Goal: Task Accomplishment & Management: Complete application form

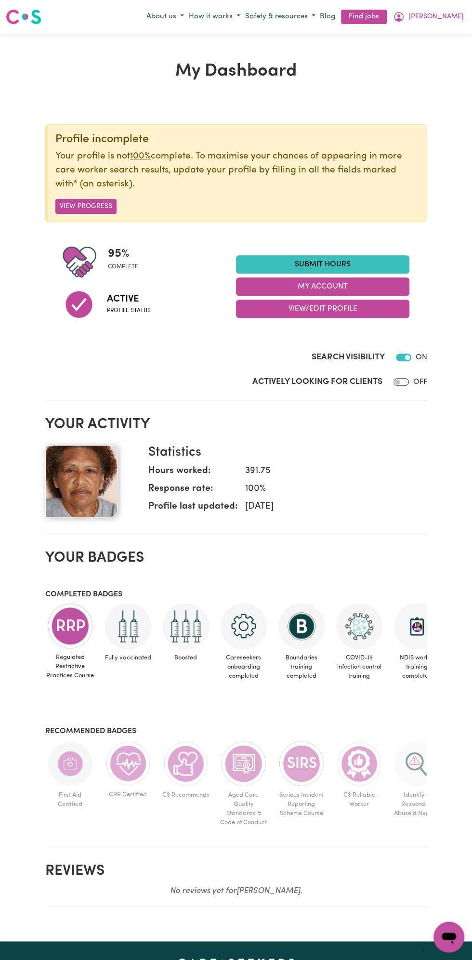
click at [324, 261] on link "Submit Hours" at bounding box center [322, 264] width 173 height 18
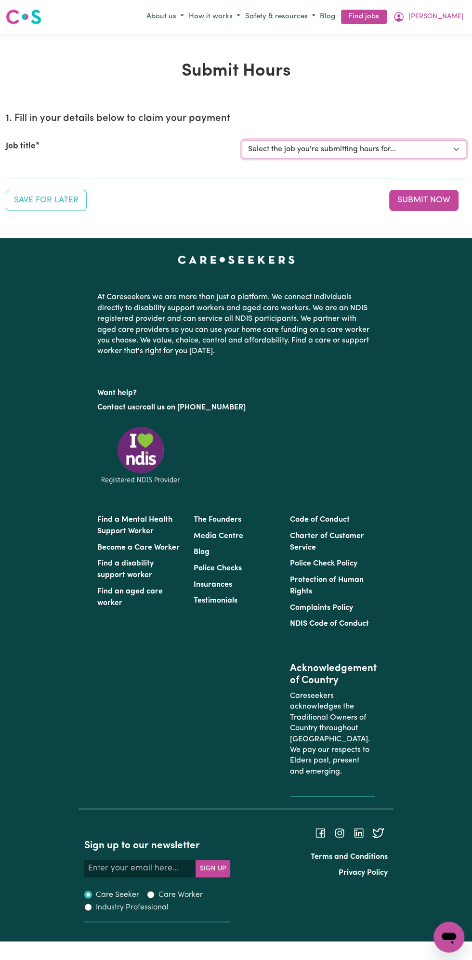
click at [330, 152] on select "Select the job you're submitting hours for... [Vartouhie ([PERSON_NAME]) [PERSO…" at bounding box center [354, 149] width 225 height 18
select select "13810"
click at [242, 140] on select "Select the job you're submitting hours for... [Vartouhie ([PERSON_NAME]) [PERSO…" at bounding box center [354, 149] width 225 height 18
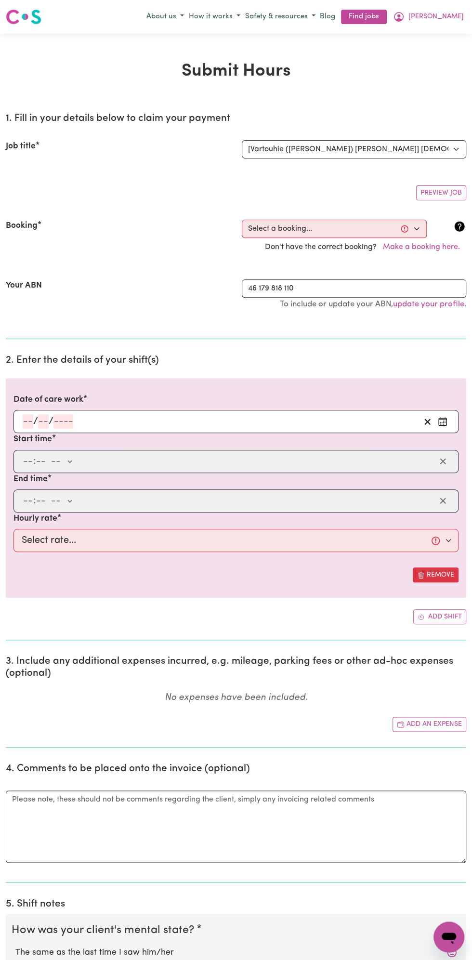
click at [50, 357] on h2 "2. Enter the details of your shift(s)" at bounding box center [236, 361] width 461 height 12
click at [61, 418] on input "number" at bounding box center [63, 421] width 20 height 14
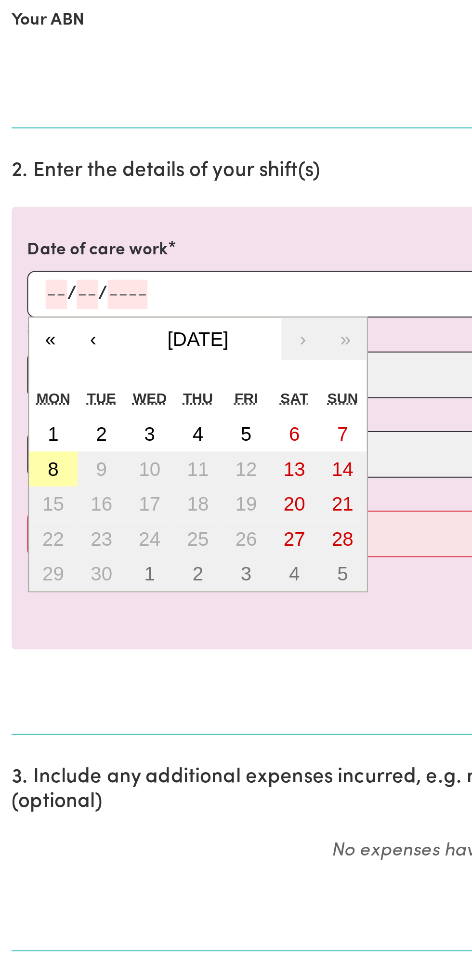
click at [26, 511] on button "8" at bounding box center [26, 508] width 24 height 17
type input "[DATE]"
type input "8"
type input "9"
type input "2025"
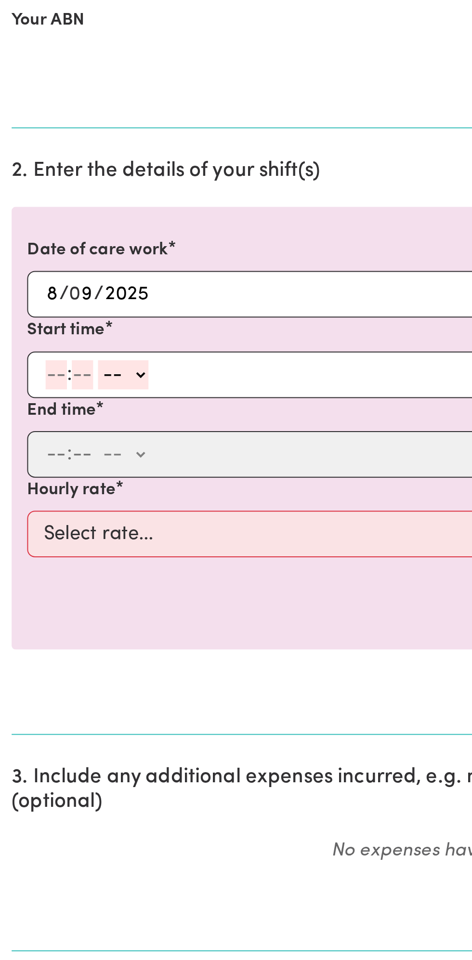
click at [29, 462] on input "number" at bounding box center [28, 461] width 11 height 14
type input "8"
type input "0"
click at [69, 458] on select "-- am pm" at bounding box center [59, 461] width 25 height 14
select select "am"
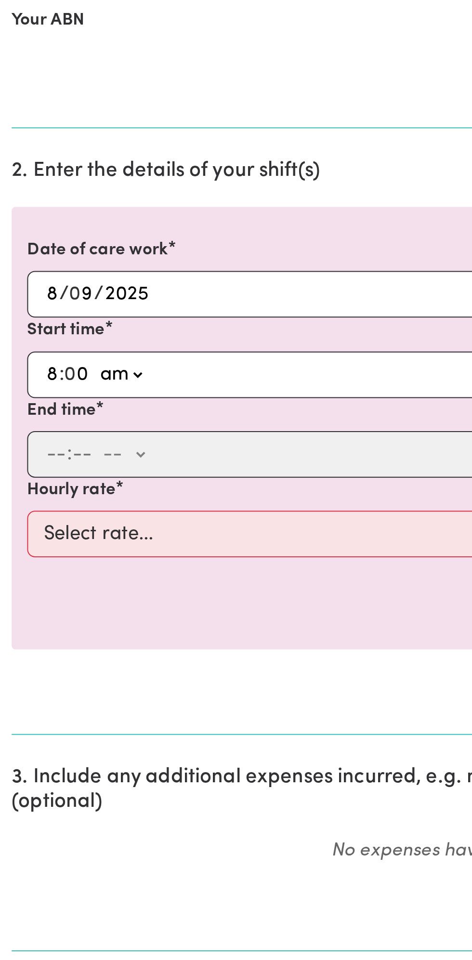
click at [47, 454] on select "-- am pm" at bounding box center [59, 461] width 25 height 14
type input "08:00"
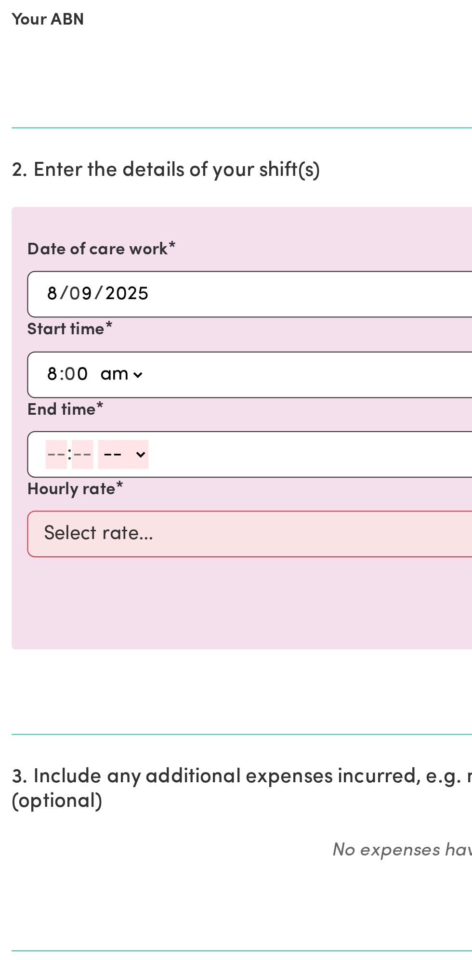
click at [26, 497] on input "number" at bounding box center [28, 501] width 11 height 14
type input "9"
type input "0"
click at [69, 494] on select "-- am pm" at bounding box center [59, 501] width 25 height 14
select select "am"
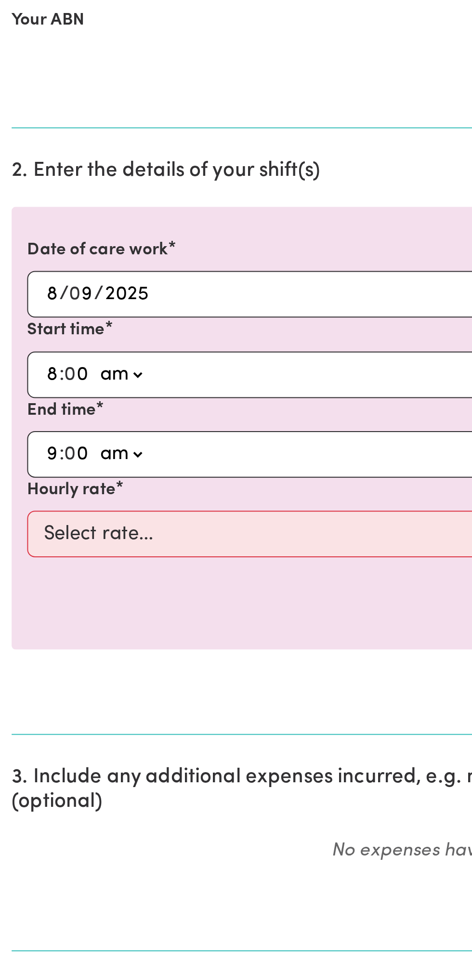
click at [47, 494] on select "-- am pm" at bounding box center [59, 501] width 25 height 14
type input "09:00"
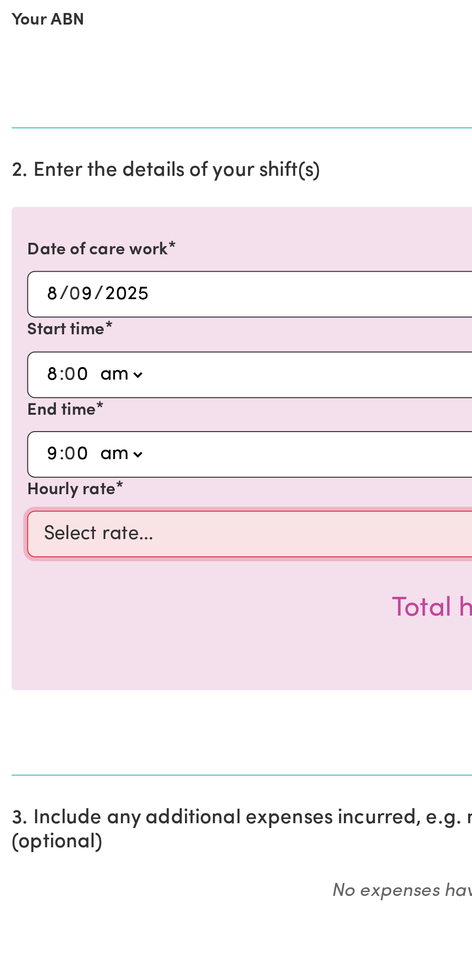
click at [114, 536] on select "Select rate... $49.00 (Weekday) $60.00 ([DATE])" at bounding box center [235, 540] width 445 height 23
select select "49-Weekday"
click at [13, 529] on select "Select rate... $49.00 (Weekday) $60.00 ([DATE])" at bounding box center [235, 540] width 445 height 23
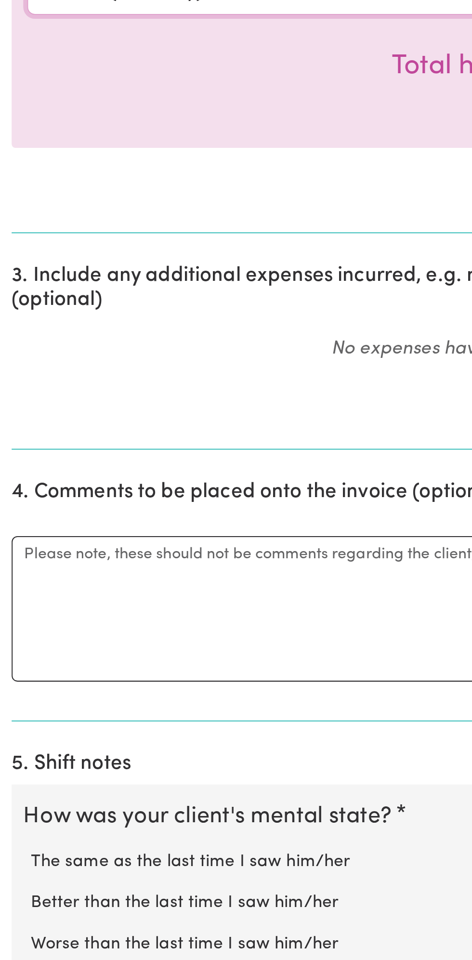
scroll to position [64, 0]
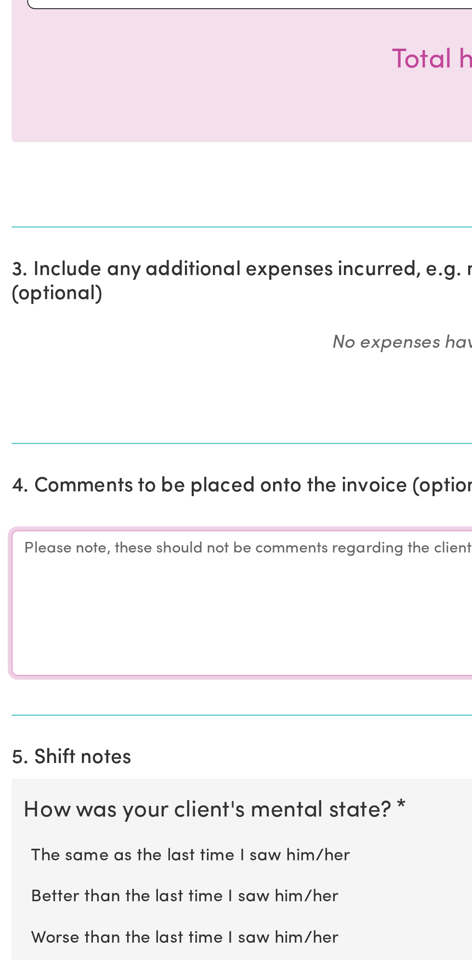
click at [63, 779] on textarea "Comments" at bounding box center [236, 783] width 461 height 72
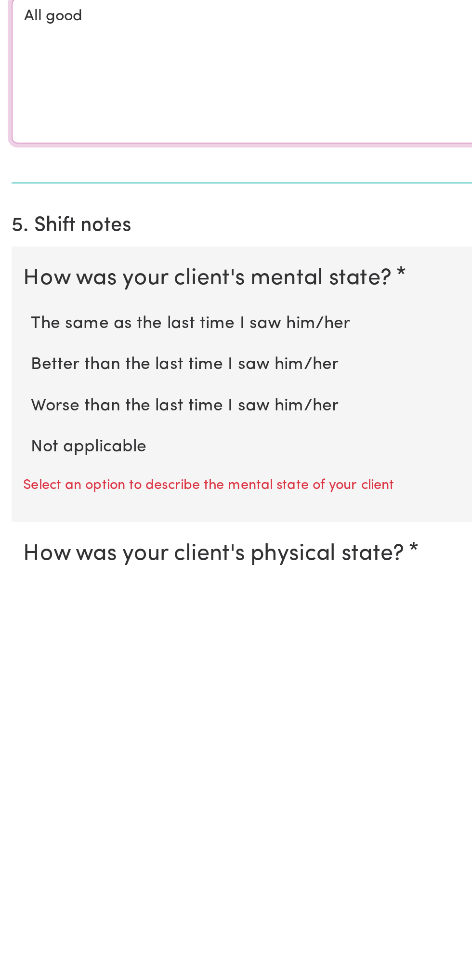
type textarea "All good"
click at [69, 889] on label "Not applicable" at bounding box center [235, 895] width 441 height 13
click at [15, 888] on input "Not applicable" at bounding box center [15, 888] width 0 height 0
radio input "true"
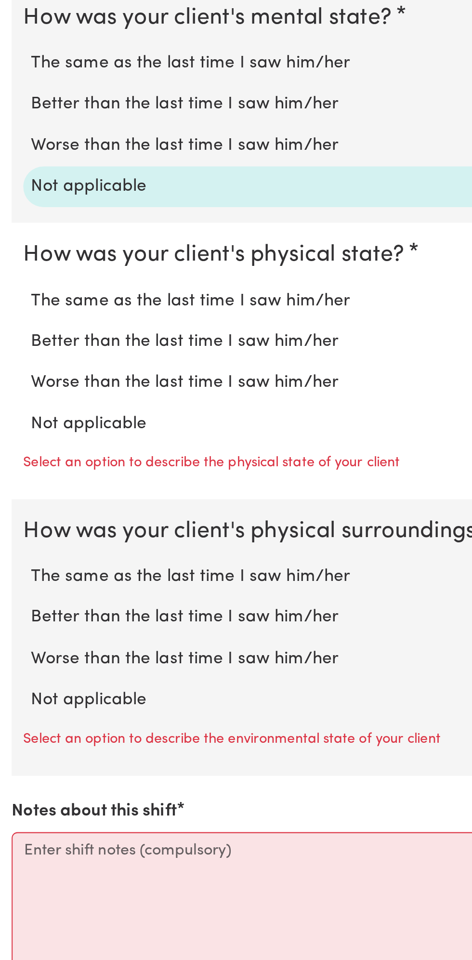
scroll to position [458, 0]
click at [57, 687] on label "Not applicable" at bounding box center [235, 693] width 441 height 13
click at [15, 687] on input "Not applicable" at bounding box center [15, 687] width 0 height 0
radio input "true"
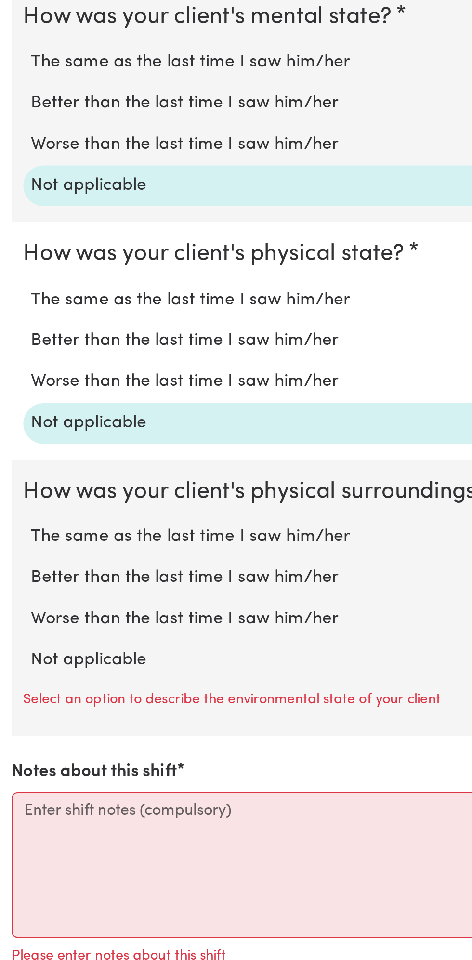
click at [66, 805] on label "Not applicable" at bounding box center [235, 811] width 441 height 13
click at [15, 805] on input "Not applicable" at bounding box center [15, 805] width 0 height 0
radio input "true"
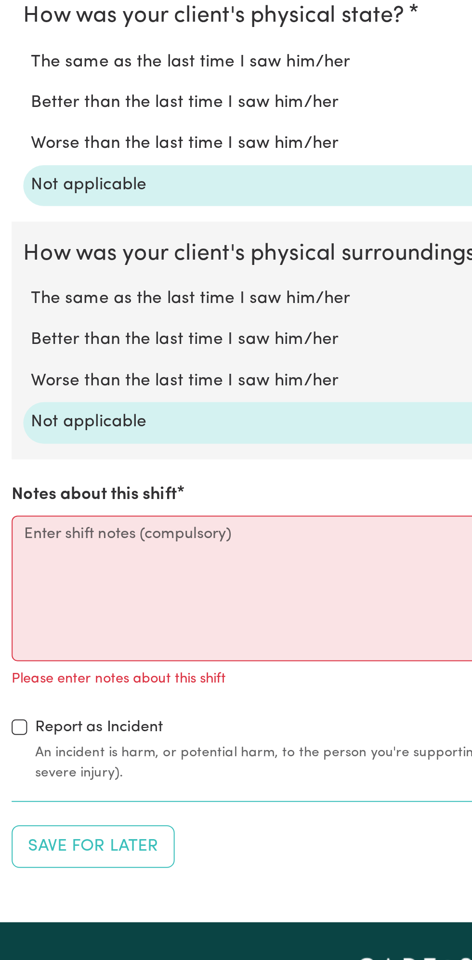
scroll to position [577, 0]
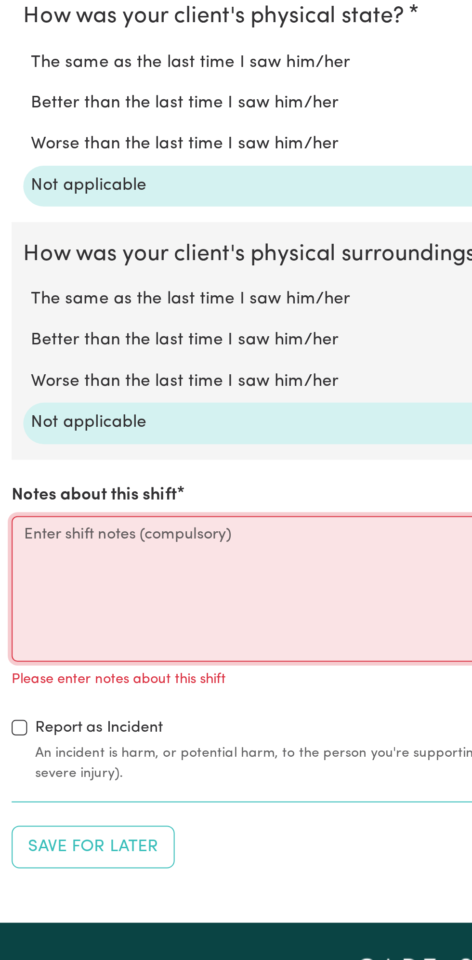
click at [81, 773] on textarea "Notes about this shift" at bounding box center [236, 775] width 461 height 72
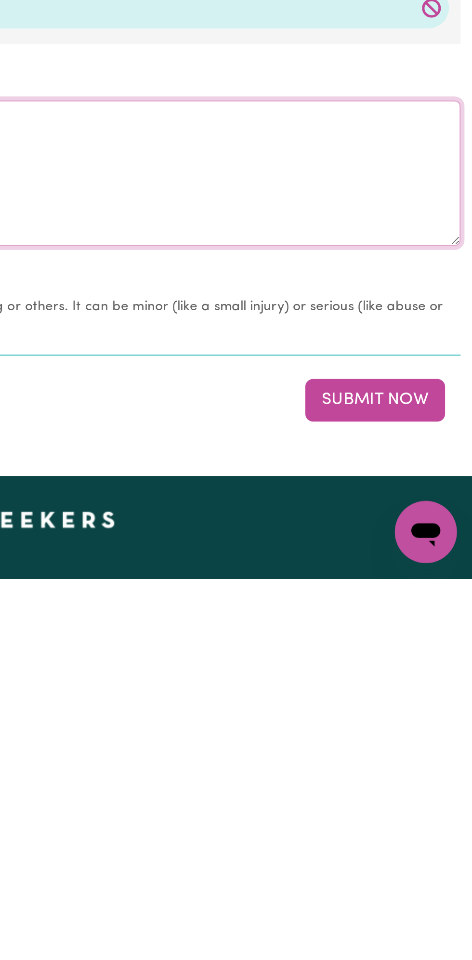
scroll to position [593, 0]
type textarea "Nothing changes all good"
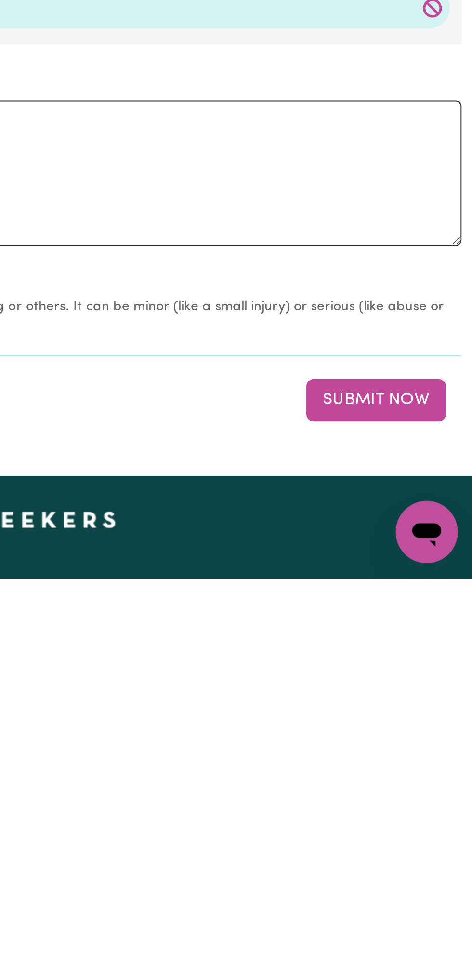
click at [433, 872] on button "Submit Now" at bounding box center [423, 871] width 69 height 21
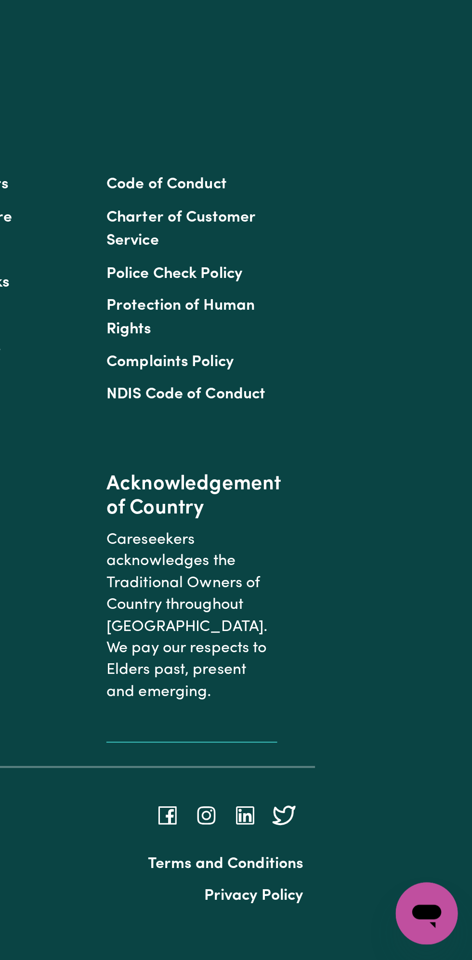
scroll to position [0, 0]
